Goal: Communication & Community: Answer question/provide support

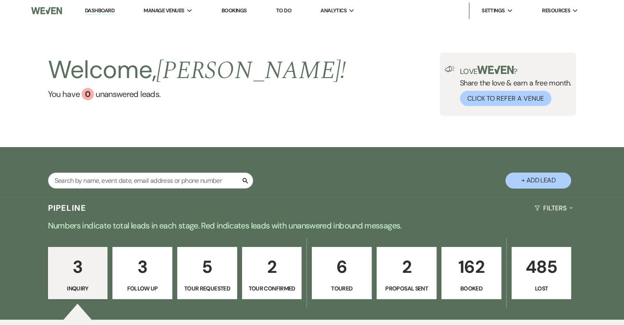
click at [477, 272] on p "162" at bounding box center [471, 266] width 49 height 27
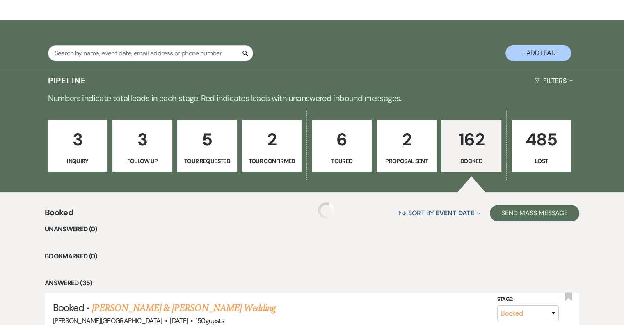
scroll to position [246, 0]
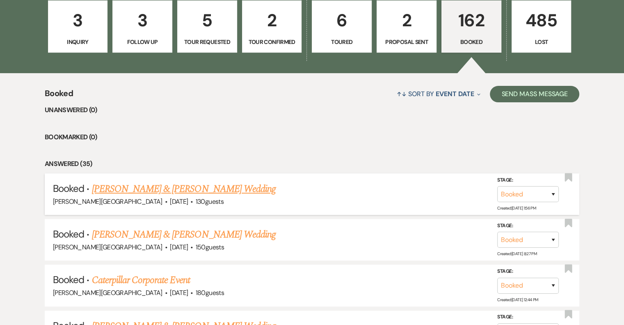
click at [224, 190] on link "[PERSON_NAME] & [PERSON_NAME] Wedding" at bounding box center [184, 188] width 184 height 15
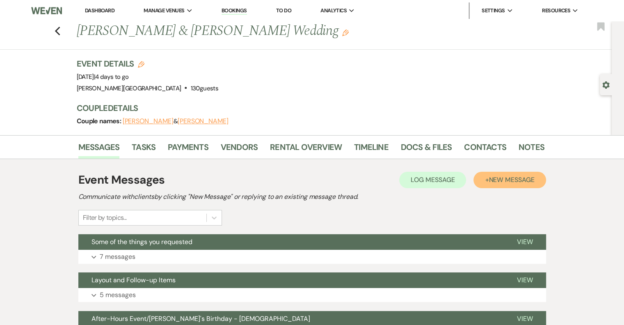
click at [509, 176] on span "New Message" at bounding box center [512, 179] width 46 height 9
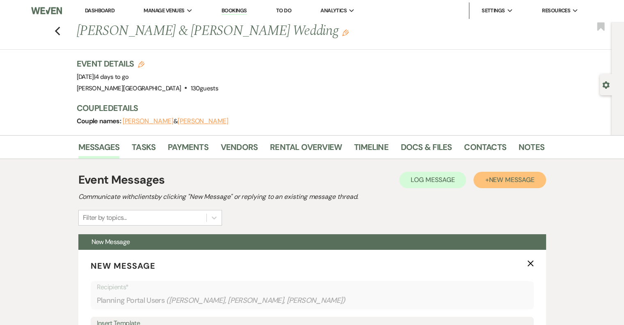
scroll to position [164, 0]
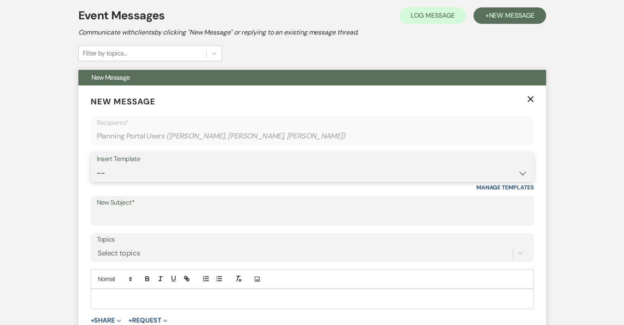
click at [178, 168] on select "-- Weven Planning Portal Introduction (Booked Events) Initial Inquiry Response …" at bounding box center [312, 173] width 431 height 16
select select "1782"
click at [97, 165] on select "-- Weven Planning Portal Introduction (Booked Events) Initial Inquiry Response …" at bounding box center [312, 173] width 431 height 16
type input "Check-in/Check-out/Reminders - Reply Needed"
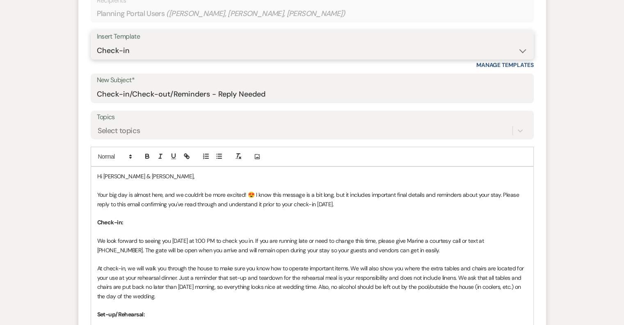
scroll to position [287, 0]
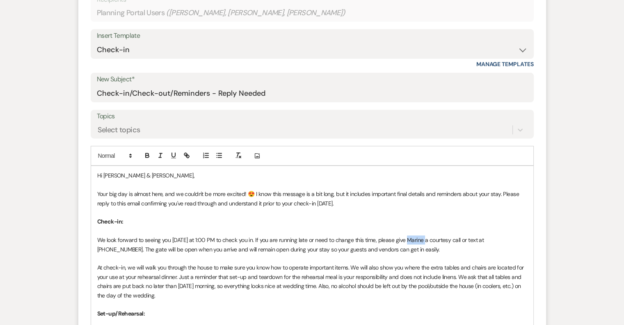
drag, startPoint x: 422, startPoint y: 238, endPoint x: 406, endPoint y: 240, distance: 16.5
click at [406, 240] on p "We look forward to seeing you [DATE] at 1:00 PM to check you in. If you are run…" at bounding box center [312, 244] width 430 height 18
drag, startPoint x: 508, startPoint y: 238, endPoint x: 474, endPoint y: 238, distance: 33.7
click at [474, 238] on p "We look forward to seeing you [DATE] at 1:00 PM to check you in. If you are run…" at bounding box center [312, 244] width 430 height 18
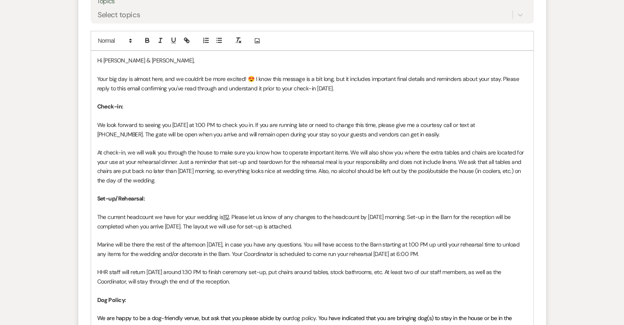
scroll to position [451, 0]
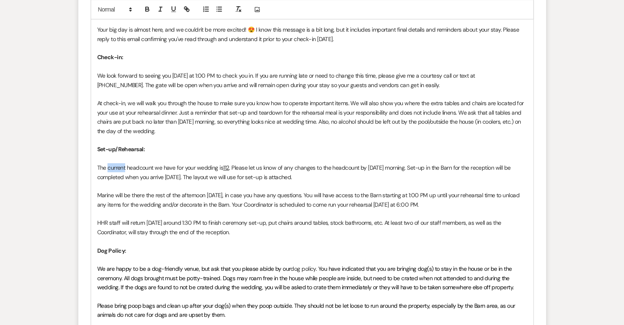
drag, startPoint x: 125, startPoint y: 167, endPoint x: 108, endPoint y: 167, distance: 16.8
click at [108, 167] on p "The current headcount we have for your wedding is 112 . Please let us know of a…" at bounding box center [312, 172] width 430 height 18
drag, startPoint x: 221, startPoint y: 166, endPoint x: 217, endPoint y: 167, distance: 4.1
click at [217, 167] on u "112" at bounding box center [218, 167] width 6 height 7
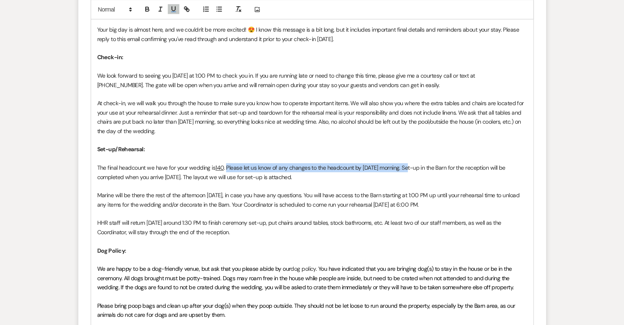
drag, startPoint x: 408, startPoint y: 167, endPoint x: 227, endPoint y: 166, distance: 181.0
click at [227, 166] on p "The final headcount we have for your wedding is 140 . Please let us know of any…" at bounding box center [312, 172] width 430 height 18
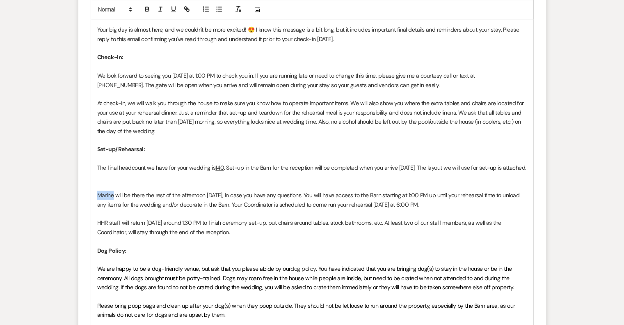
drag, startPoint x: 114, startPoint y: 195, endPoint x: 97, endPoint y: 197, distance: 16.5
click at [97, 197] on p "Marine will be there the rest of the afternoon [DATE], in case you have any que…" at bounding box center [312, 199] width 430 height 18
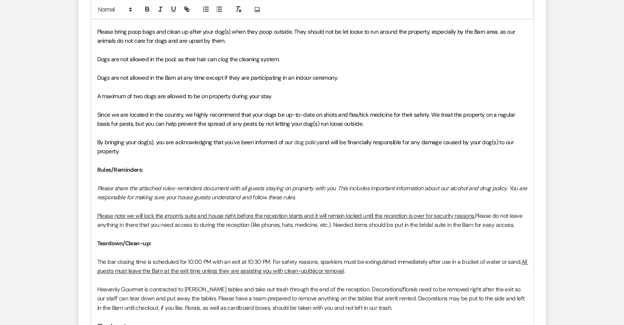
scroll to position [739, 0]
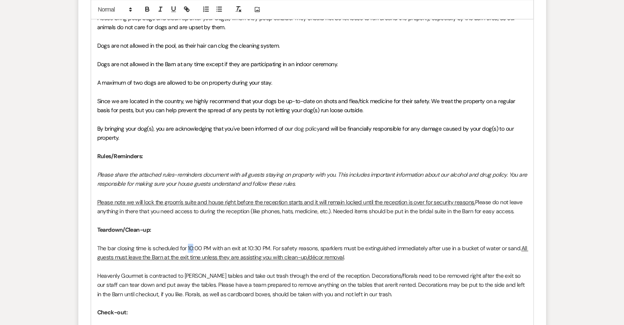
drag, startPoint x: 193, startPoint y: 246, endPoint x: 188, endPoint y: 246, distance: 4.9
click at [188, 246] on p "The bar closing time is scheduled for 10:00 PM with an exit at 10:30 PM. For sa…" at bounding box center [312, 252] width 430 height 18
click at [193, 247] on p "The bar closing time is scheduled for 9:00 PM with an exit at 10:30 PM. For saf…" at bounding box center [312, 252] width 430 height 18
click at [251, 248] on p "The bar closing time is scheduled for 9:30 PM with an exit at 10:30 PM. For saf…" at bounding box center [312, 252] width 430 height 18
drag, startPoint x: 236, startPoint y: 247, endPoint x: 221, endPoint y: 245, distance: 15.3
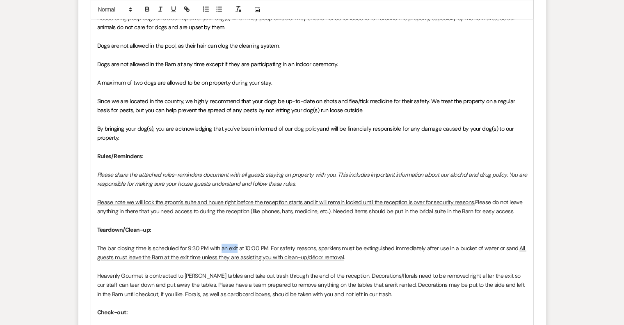
click at [221, 245] on p "The bar closing time is scheduled for 9:30 PM with an exit at 10:00 PM. For saf…" at bounding box center [312, 252] width 430 height 18
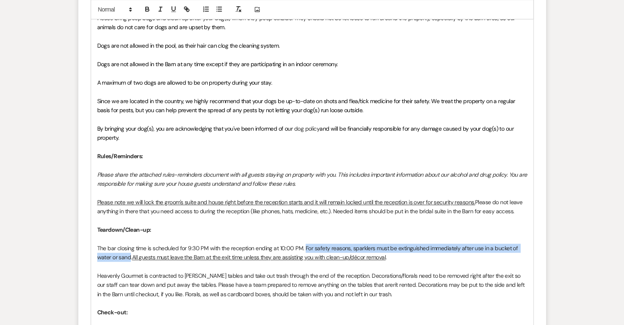
drag, startPoint x: 304, startPoint y: 247, endPoint x: 131, endPoint y: 256, distance: 173.8
click at [131, 256] on p "The bar closing time is scheduled for 9:30 PM with the reception ending at 10:0…" at bounding box center [312, 252] width 430 height 18
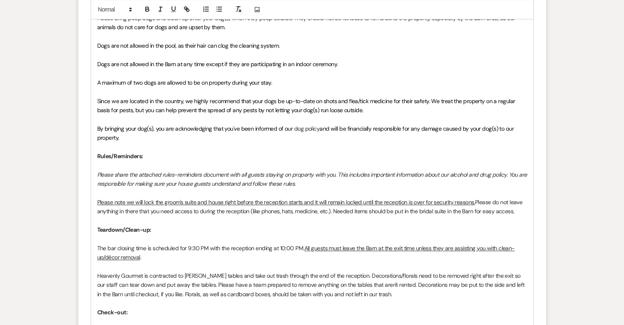
click at [190, 259] on p "The bar closing time is scheduled for 9:30 PM with the reception ending at 10:0…" at bounding box center [312, 252] width 430 height 18
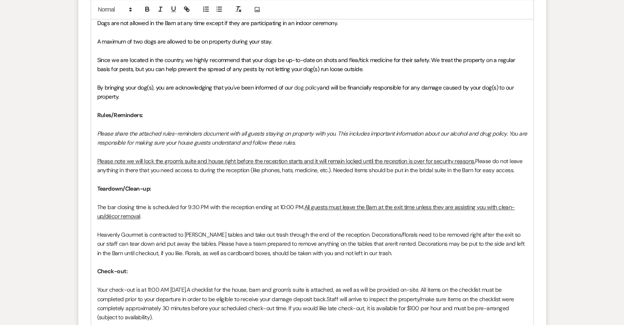
scroll to position [862, 0]
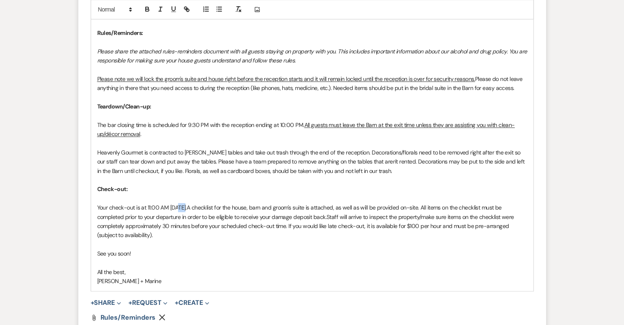
drag, startPoint x: 186, startPoint y: 208, endPoint x: 178, endPoint y: 207, distance: 8.2
click at [178, 207] on p "Your check-out is at 11:00 AM [DATE]. A checklist for the house, barn and groom…" at bounding box center [312, 221] width 430 height 37
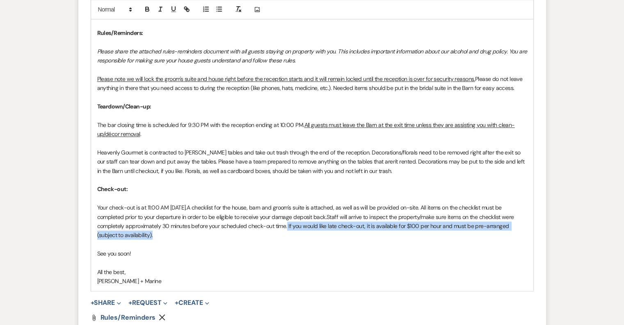
drag, startPoint x: 287, startPoint y: 227, endPoint x: 292, endPoint y: 233, distance: 8.2
click at [292, 233] on p "Your check-out is at 11:00 AM [DATE]. A checklist for the house, barn and groom…" at bounding box center [312, 221] width 430 height 37
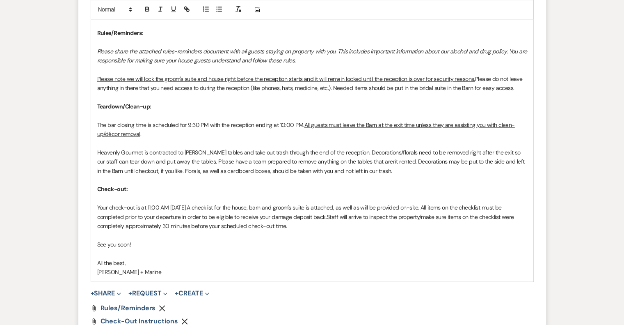
scroll to position [903, 0]
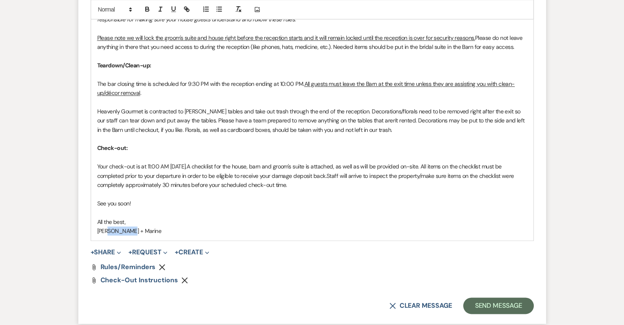
drag, startPoint x: 135, startPoint y: 229, endPoint x: 109, endPoint y: 233, distance: 25.7
click at [109, 233] on p "[PERSON_NAME] + Marine" at bounding box center [312, 230] width 430 height 9
click at [116, 249] on button "+ Share Expand" at bounding box center [106, 252] width 31 height 7
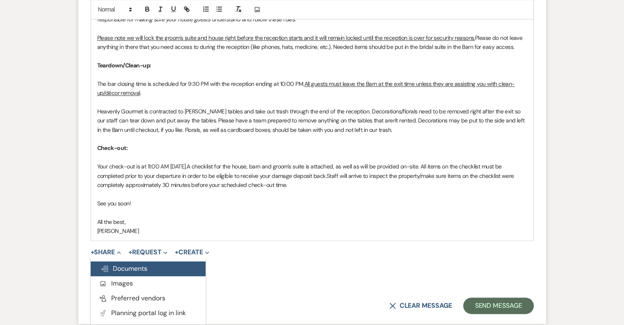
click at [118, 266] on span "Doc Upload Documents" at bounding box center [124, 268] width 47 height 9
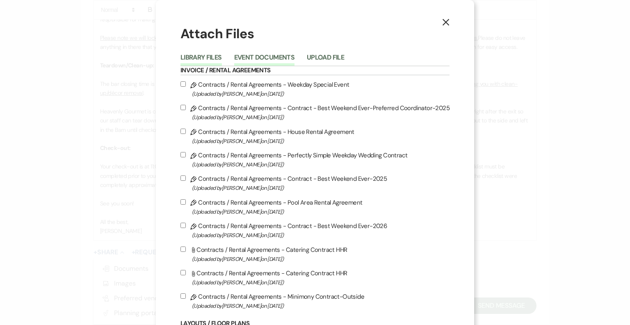
click at [283, 59] on button "Event Documents" at bounding box center [264, 59] width 60 height 11
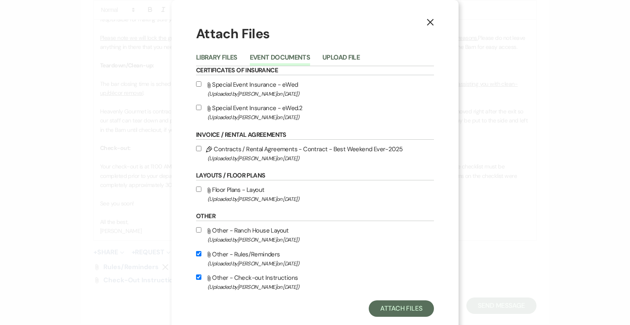
click at [450, 226] on div "X Attach Files Library Files Event Documents Upload File Certificates of Insura…" at bounding box center [315, 170] width 287 height 341
click at [196, 188] on input "Attach File Floor Plans - Layout (Uploaded by [PERSON_NAME] on [DATE] )" at bounding box center [198, 188] width 5 height 5
checkbox input "true"
click at [389, 305] on button "Attach Files" at bounding box center [401, 308] width 65 height 16
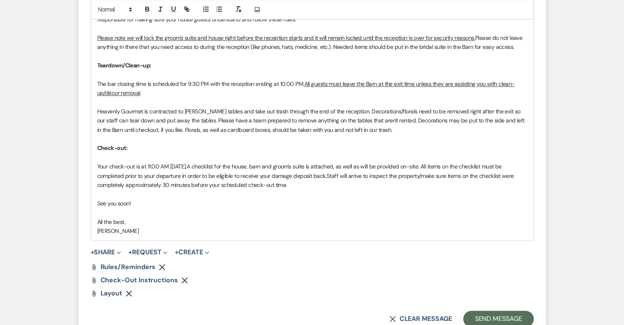
scroll to position [1108, 0]
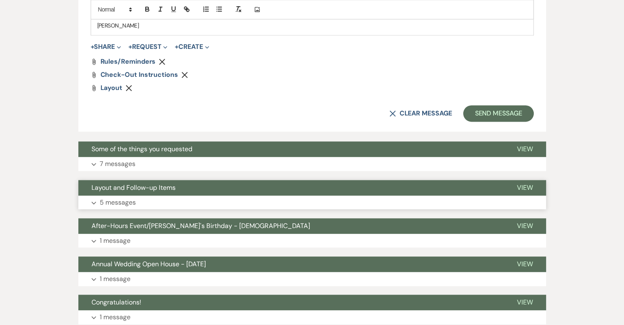
click at [126, 204] on p "5 messages" at bounding box center [118, 202] width 36 height 11
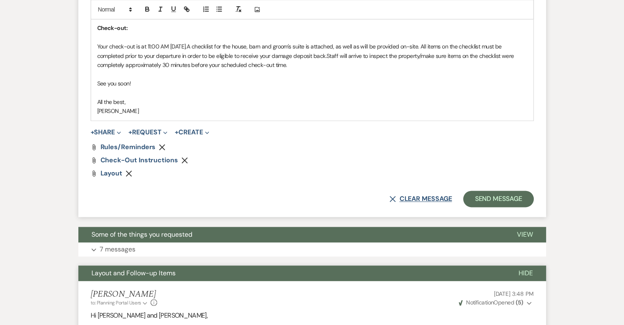
scroll to position [1026, 0]
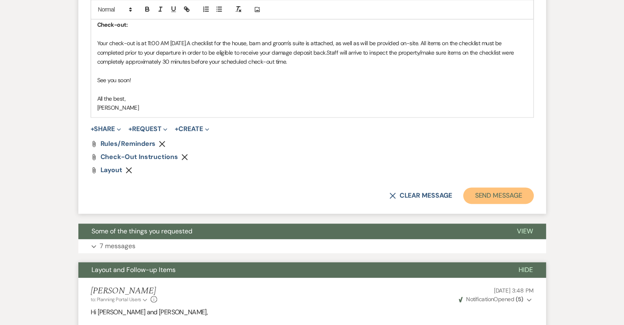
click at [493, 196] on button "Send Message" at bounding box center [498, 195] width 70 height 16
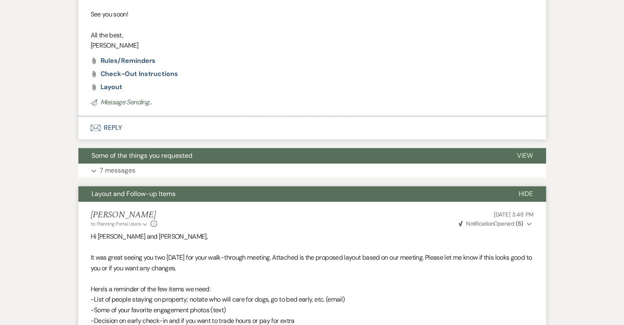
scroll to position [721, 0]
